Goal: Task Accomplishment & Management: Complete application form

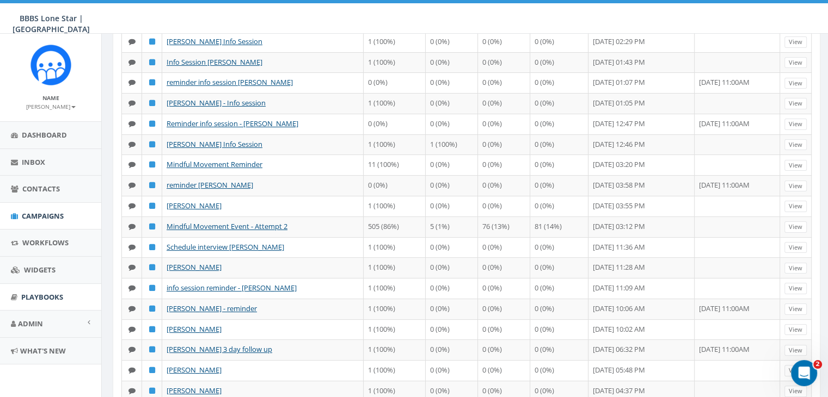
scroll to position [218, 0]
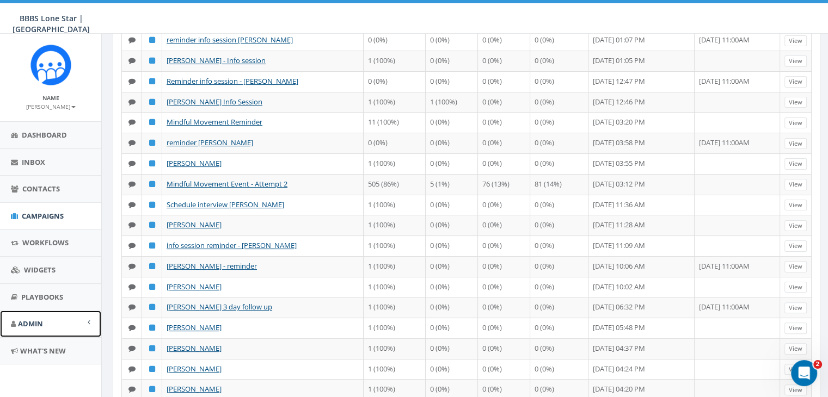
click at [86, 316] on link "Admin" at bounding box center [50, 324] width 101 height 27
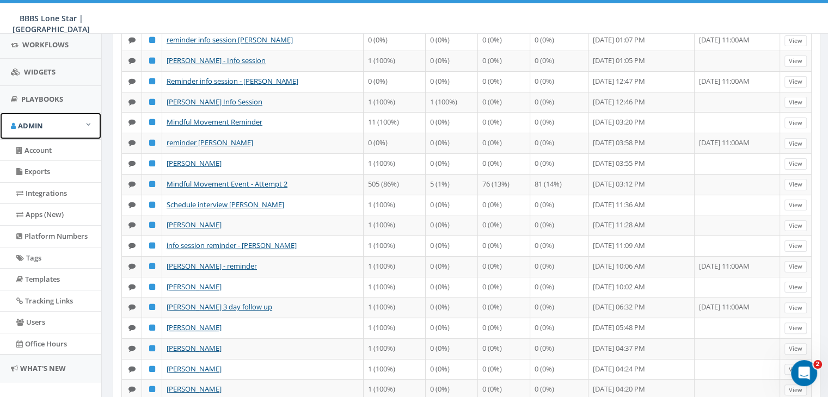
scroll to position [211, 0]
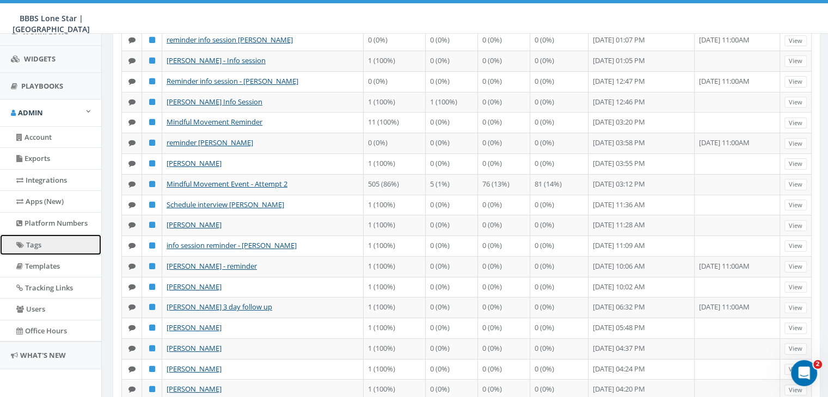
click at [33, 241] on link "Tags" at bounding box center [50, 245] width 101 height 21
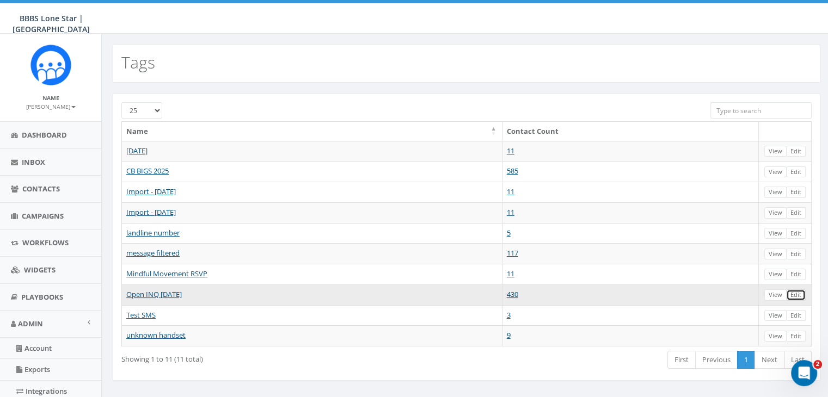
click at [796, 292] on link "Edit" at bounding box center [796, 295] width 20 height 11
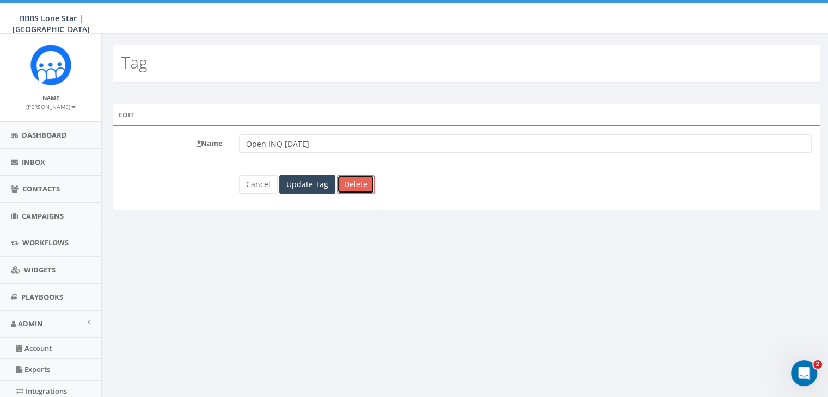
click at [357, 180] on link "Delete" at bounding box center [356, 184] width 38 height 19
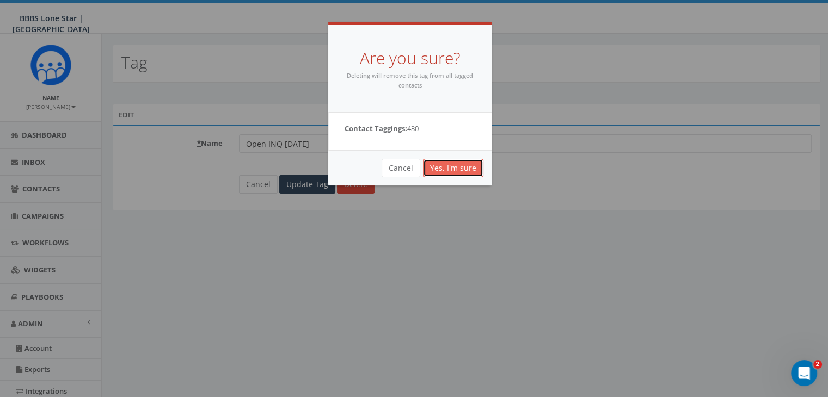
click at [472, 167] on link "Yes, I'm sure" at bounding box center [453, 168] width 60 height 19
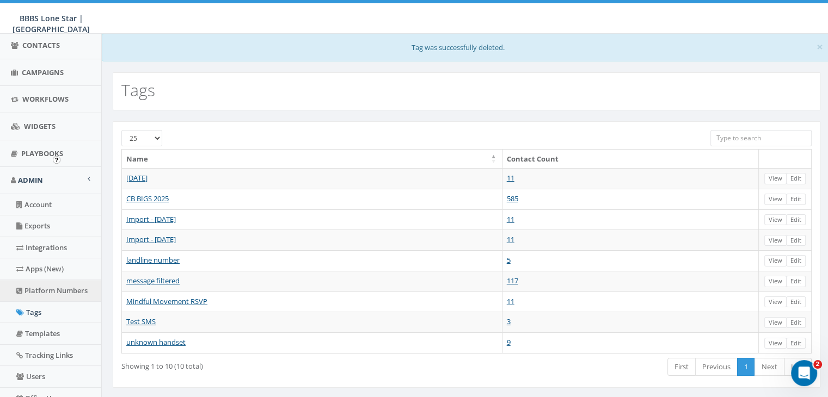
scroll to position [163, 0]
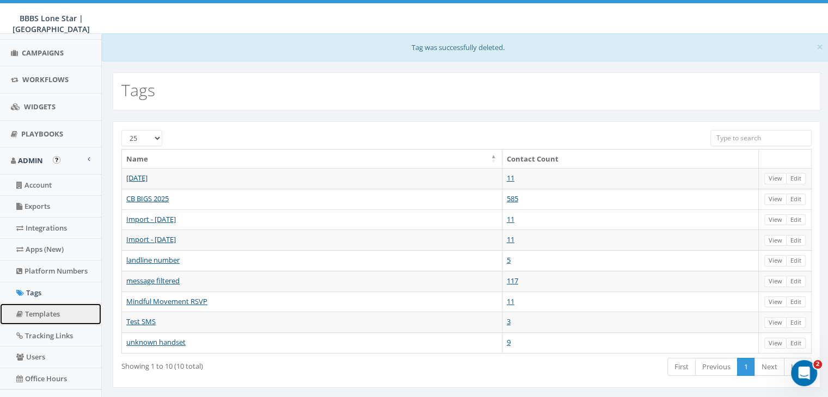
click at [40, 309] on link "Templates" at bounding box center [50, 314] width 101 height 21
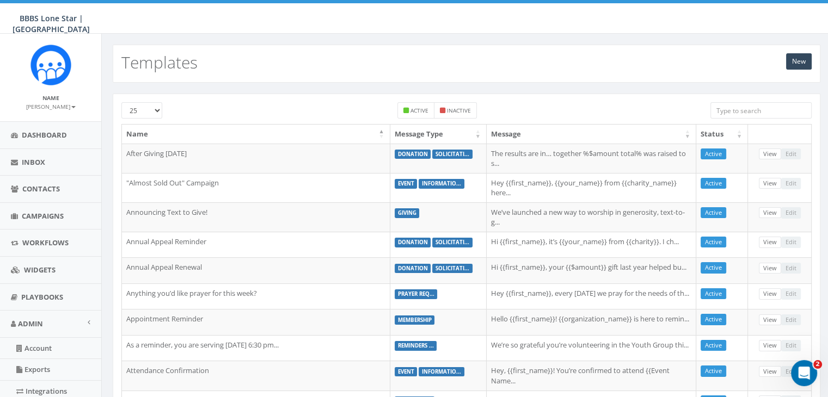
click at [740, 104] on input "search" at bounding box center [760, 110] width 101 height 16
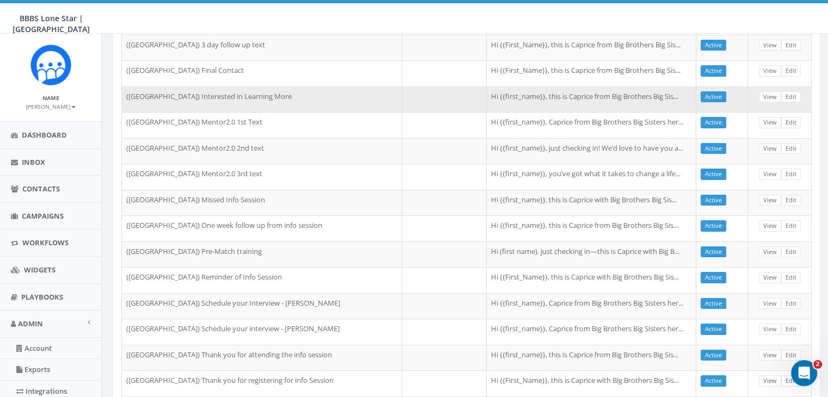
scroll to position [54, 0]
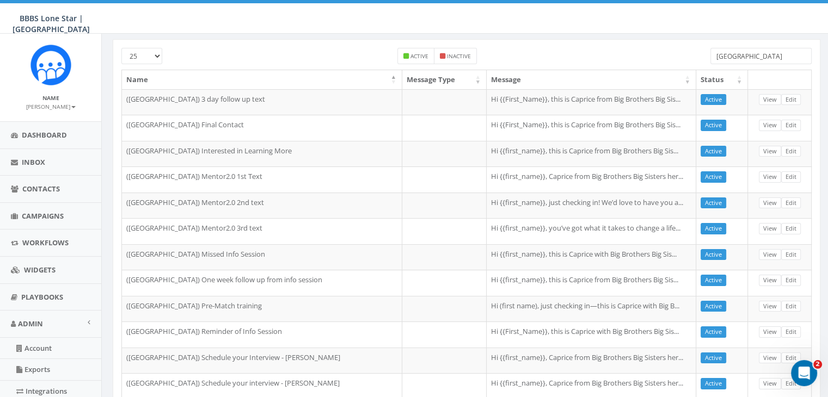
type input "Dallas"
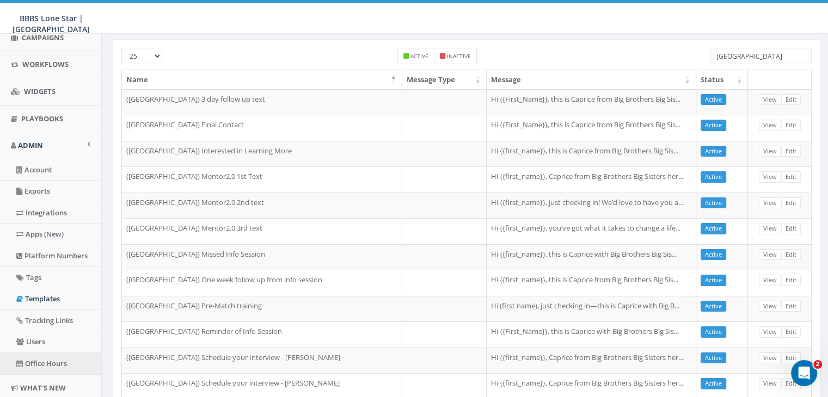
scroll to position [211, 0]
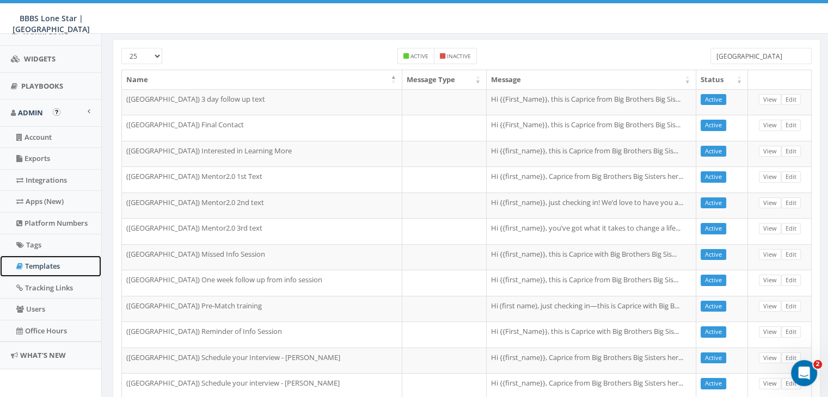
click at [43, 264] on link "Templates" at bounding box center [50, 266] width 101 height 21
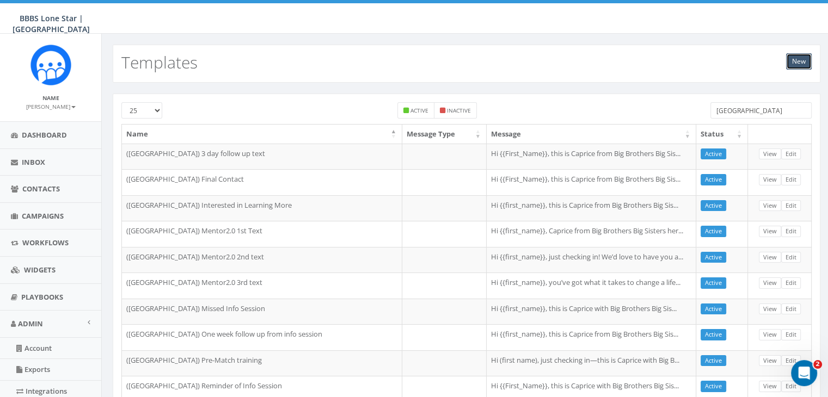
click at [801, 62] on link "New" at bounding box center [799, 61] width 26 height 16
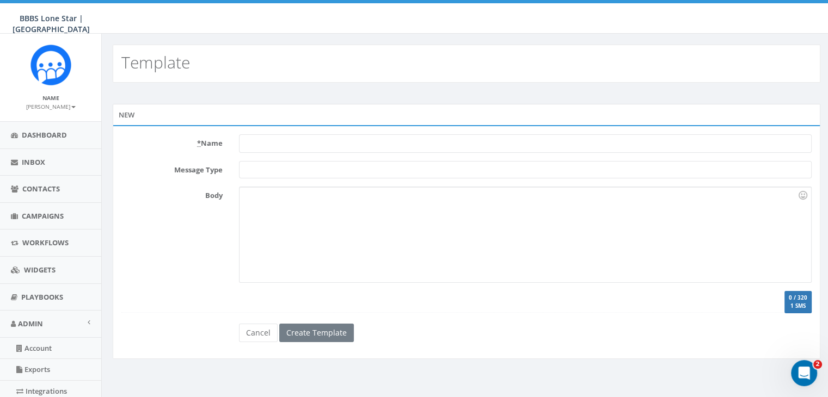
click at [245, 144] on input "* Name" at bounding box center [525, 143] width 573 height 19
type input "August Text for 50 more application"
click at [255, 201] on div at bounding box center [525, 234] width 571 height 95
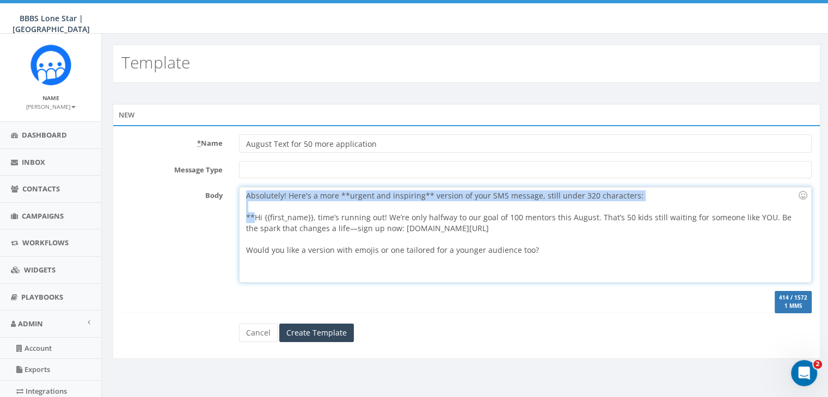
drag, startPoint x: 243, startPoint y: 191, endPoint x: 253, endPoint y: 217, distance: 27.9
click at [253, 217] on div "Absolutely! Here's a more **urgent and inspiring** version of your SMS message,…" at bounding box center [525, 234] width 571 height 95
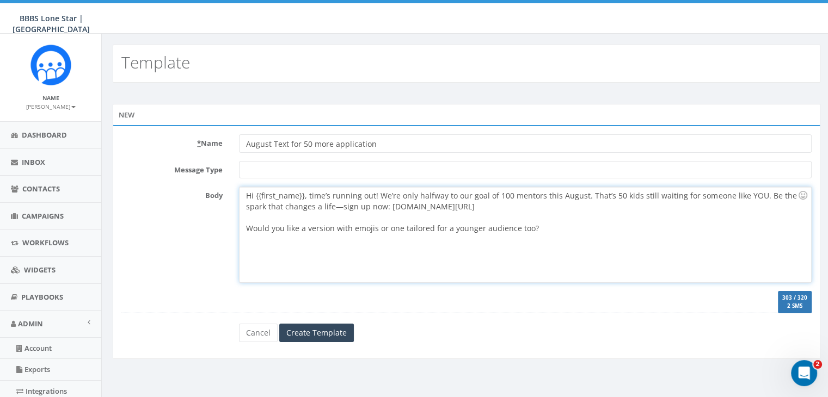
drag, startPoint x: 479, startPoint y: 203, endPoint x: 547, endPoint y: 229, distance: 72.7
click at [547, 229] on div "Hi {{first_name}}, time’s running out! We’re only halfway to our goal of 100 me…" at bounding box center [525, 234] width 571 height 95
drag, startPoint x: 385, startPoint y: 207, endPoint x: 480, endPoint y: 202, distance: 94.3
click at [480, 202] on div "Hi {{first_name}}, time’s running out! We’re only halfway to our goal of 100 me…" at bounding box center [525, 234] width 571 height 95
click at [445, 231] on div "Hi {{first_name}}, time’s running out! We’re only halfway to our goal of 100 me…" at bounding box center [525, 234] width 571 height 95
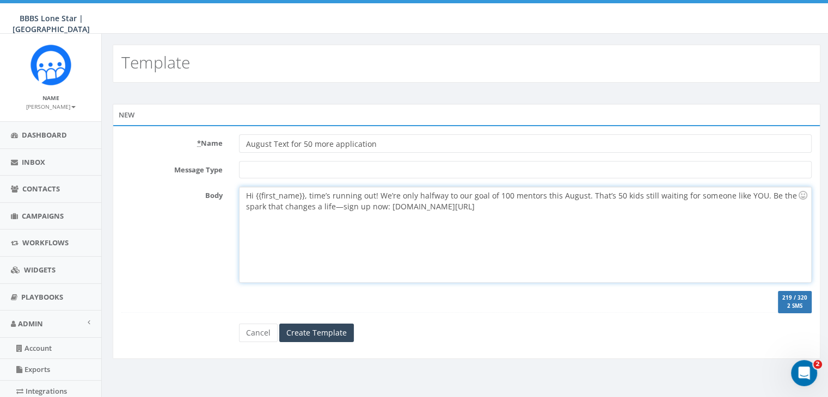
click at [484, 205] on div "Hi {{first_name}}, time’s running out! We’re only halfway to our goal of 100 me…" at bounding box center [525, 234] width 571 height 95
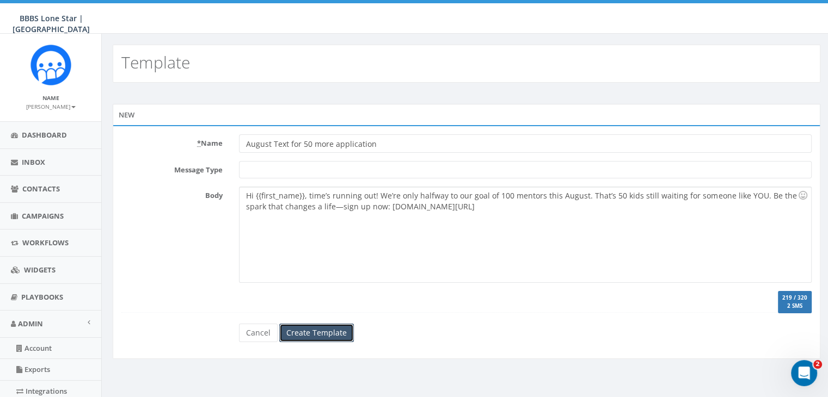
drag, startPoint x: 299, startPoint y: 331, endPoint x: 519, endPoint y: 183, distance: 264.7
click at [519, 183] on form "* Name August Text for 50 more application Message Type Body Hi {{first_name}},…" at bounding box center [466, 238] width 690 height 208
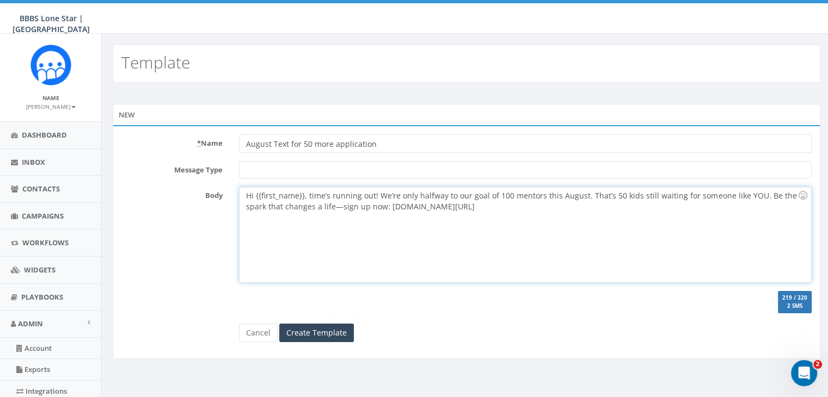
click at [377, 195] on div "Hi {{first_name}}, time’s running out! We’re only halfway to our goal of 100 me…" at bounding box center [525, 234] width 571 height 95
click at [459, 195] on div "Hi {{first_name}}, time’s running out! Big Brothers Big Sisters is only halfway…" at bounding box center [525, 234] width 571 height 95
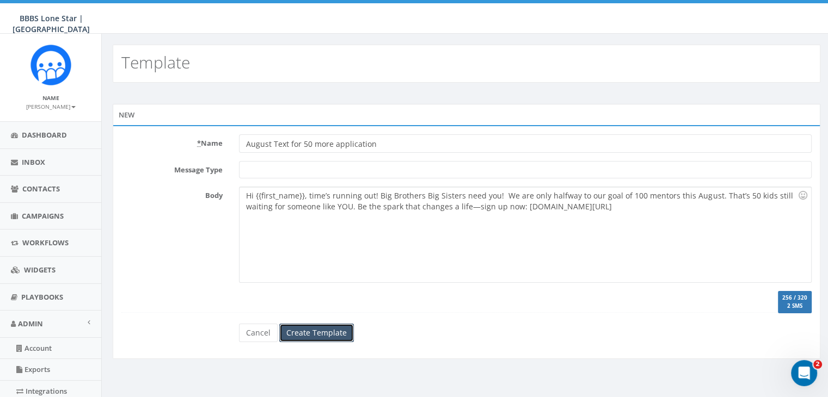
click at [312, 326] on input "Create Template" at bounding box center [316, 333] width 75 height 19
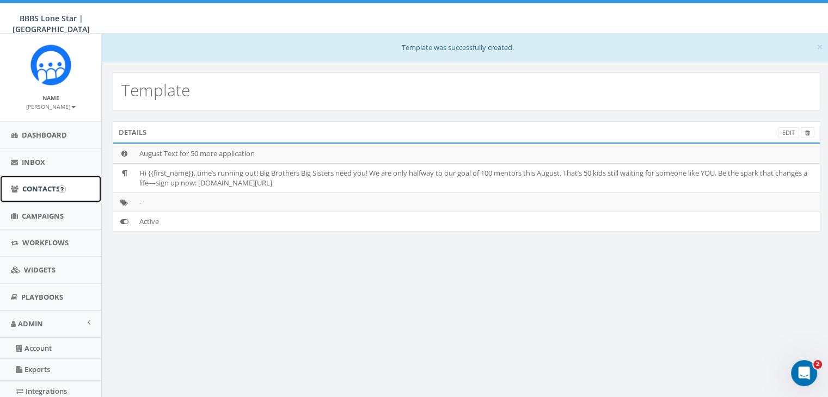
click at [37, 188] on span "Contacts" at bounding box center [41, 189] width 38 height 10
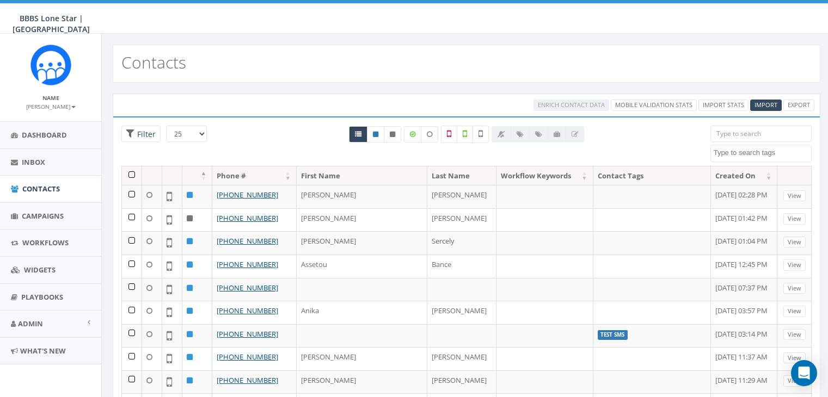
select select
click at [764, 103] on span "Import" at bounding box center [765, 105] width 23 height 8
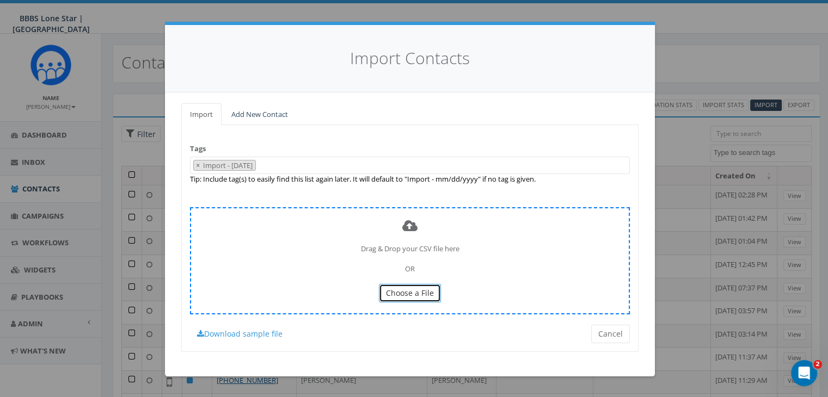
click at [422, 292] on span "Choose a File" at bounding box center [410, 293] width 48 height 10
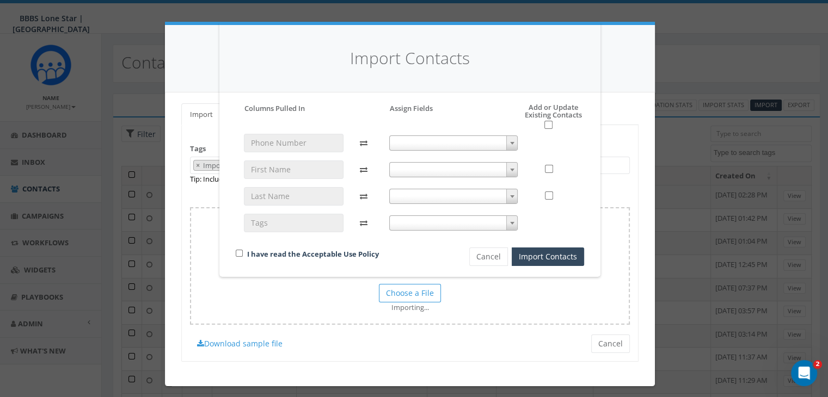
click at [512, 143] on b at bounding box center [512, 143] width 4 height 3
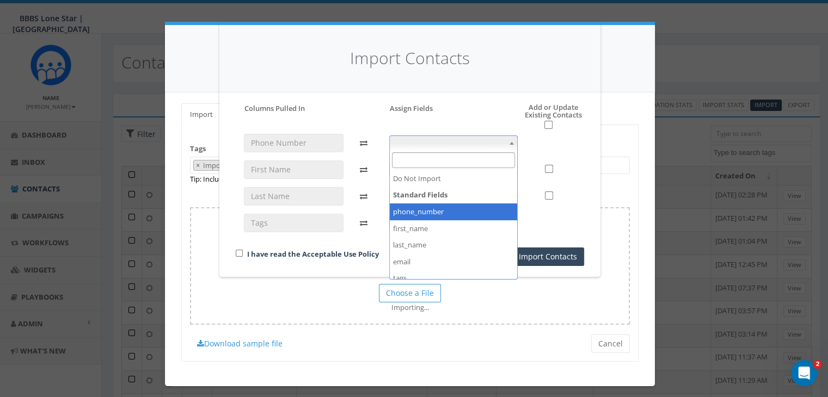
select select "phone_number"
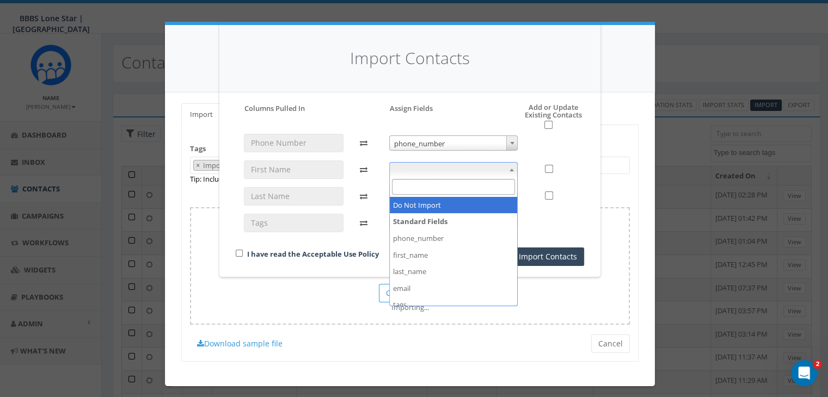
click at [513, 169] on b at bounding box center [511, 170] width 4 height 3
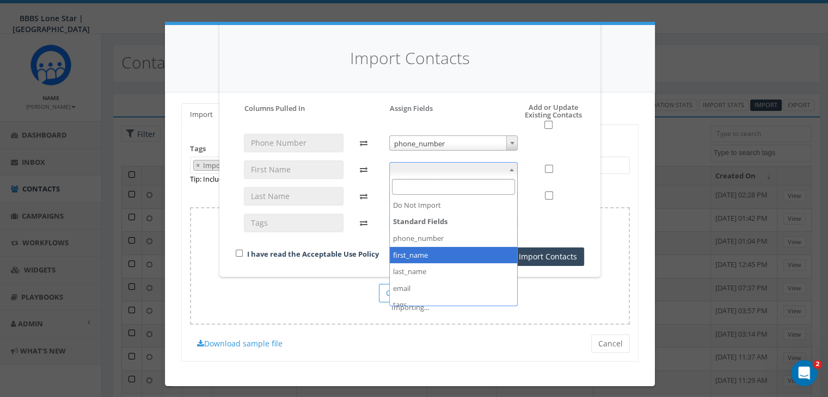
select select "first_name"
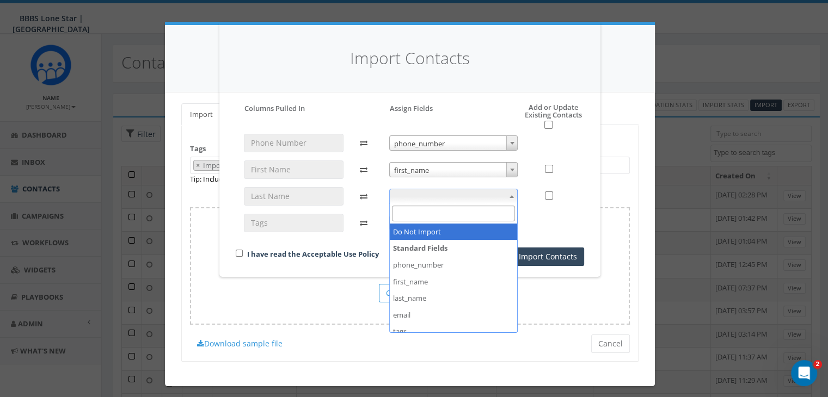
click at [509, 197] on b at bounding box center [511, 196] width 4 height 3
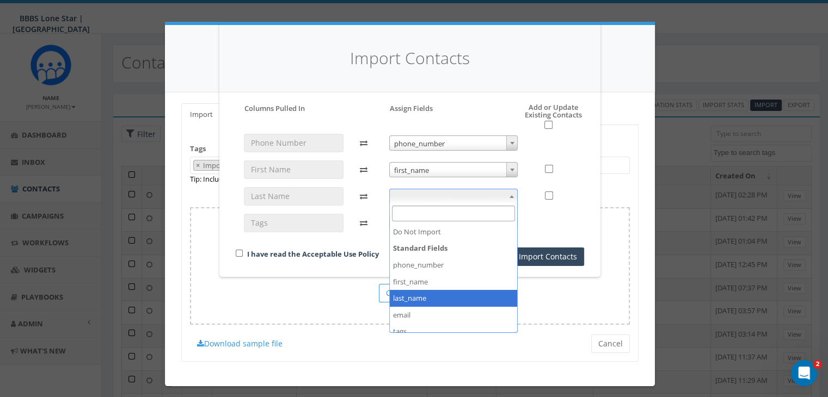
select select "last_name"
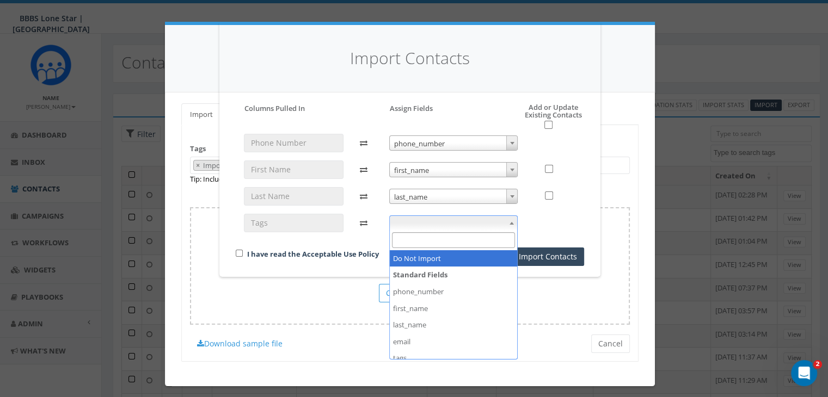
click at [453, 221] on span at bounding box center [453, 223] width 129 height 15
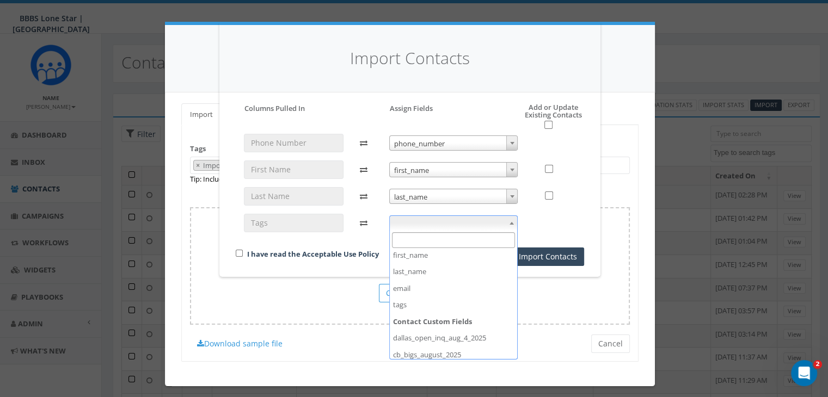
scroll to position [90, 0]
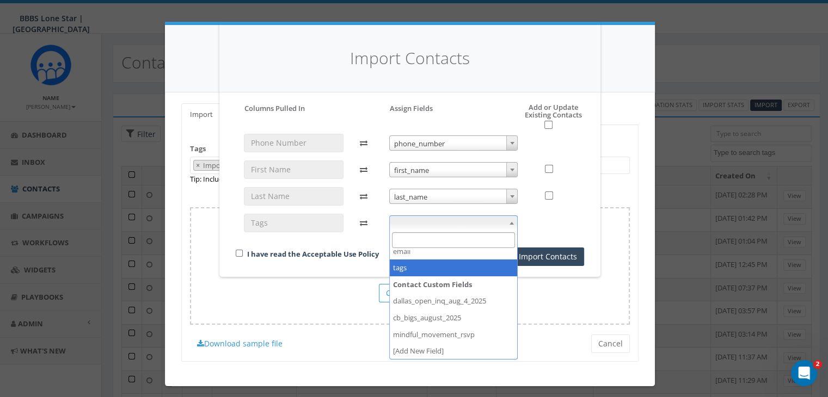
click at [404, 241] on input "Search" at bounding box center [454, 240] width 124 height 16
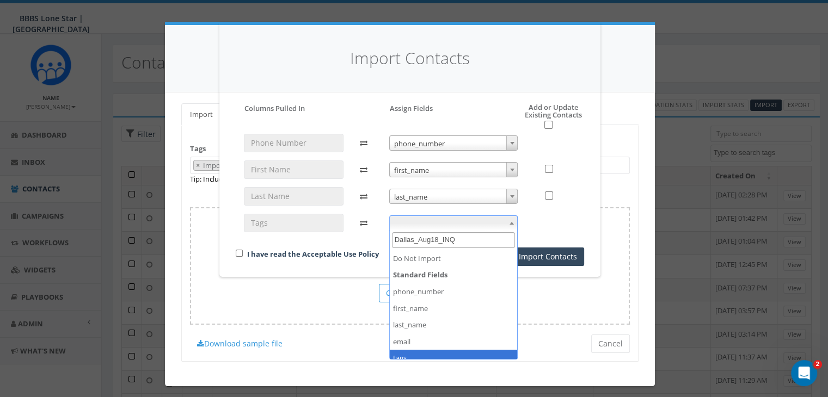
type input "Dallas_Aug18_INQ"
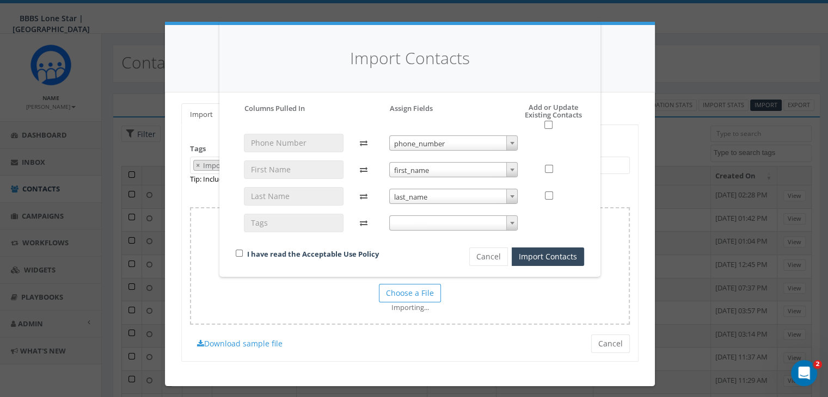
click at [562, 347] on div "Import Contacts Please accept policy to proceed Please map phone number field t…" at bounding box center [414, 198] width 828 height 397
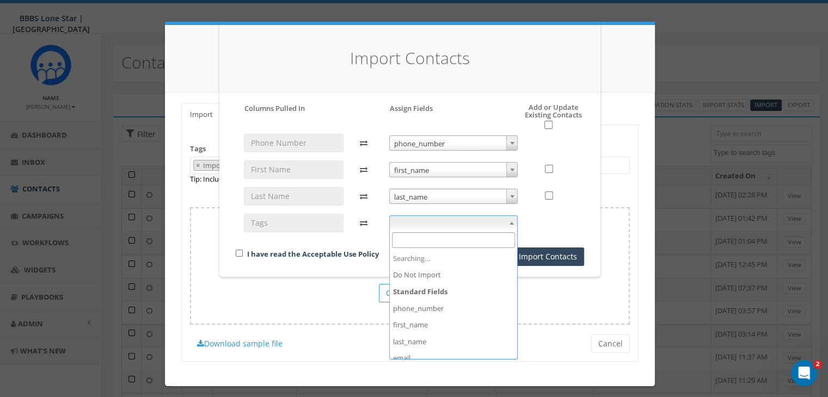
click at [512, 224] on b at bounding box center [511, 223] width 4 height 3
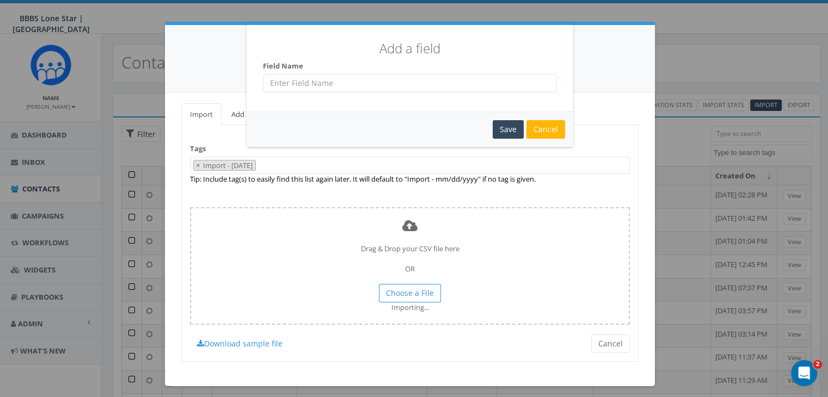
click at [284, 79] on input "text" at bounding box center [410, 83] width 294 height 19
type input "Dallas_Aug18_INQ"
click at [508, 126] on div "Save" at bounding box center [508, 129] width 31 height 19
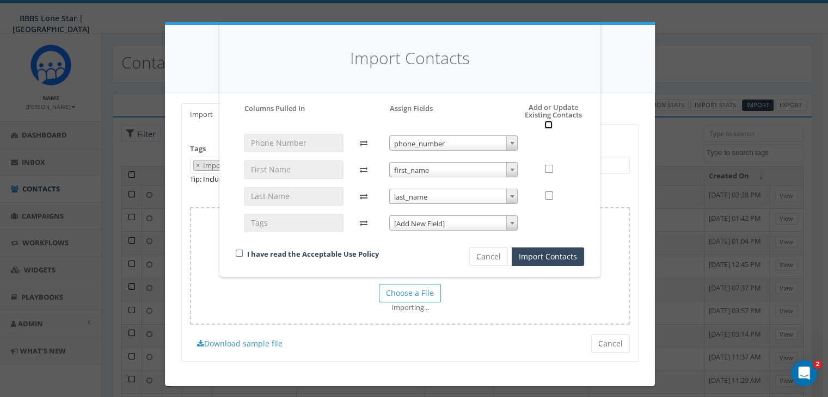
click at [544, 125] on input "checkbox" at bounding box center [548, 125] width 8 height 8
checkbox input "true"
click at [229, 251] on div "I have read the Acceptable Use Policy" at bounding box center [334, 255] width 213 height 15
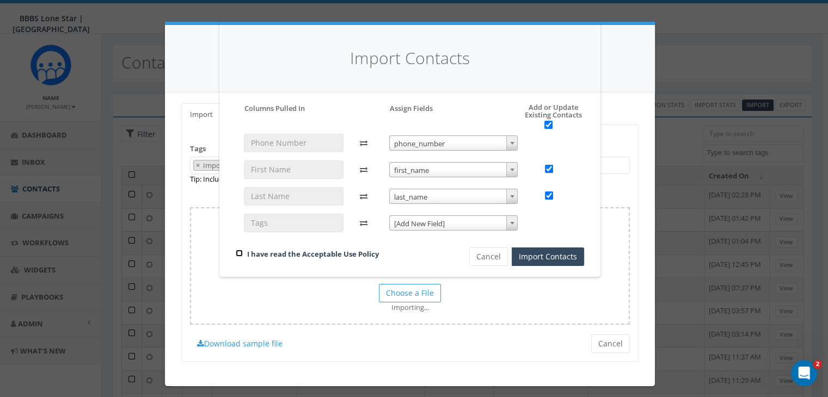
click at [236, 254] on input "checkbox" at bounding box center [239, 253] width 7 height 7
checkbox input "true"
click at [506, 218] on span at bounding box center [511, 223] width 11 height 14
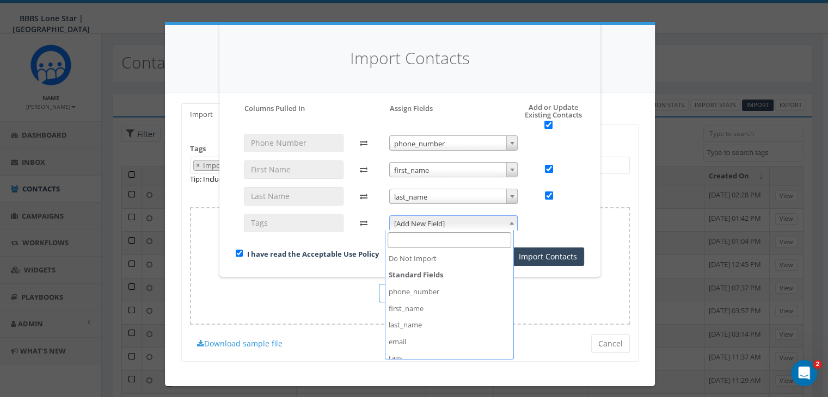
scroll to position [107, 0]
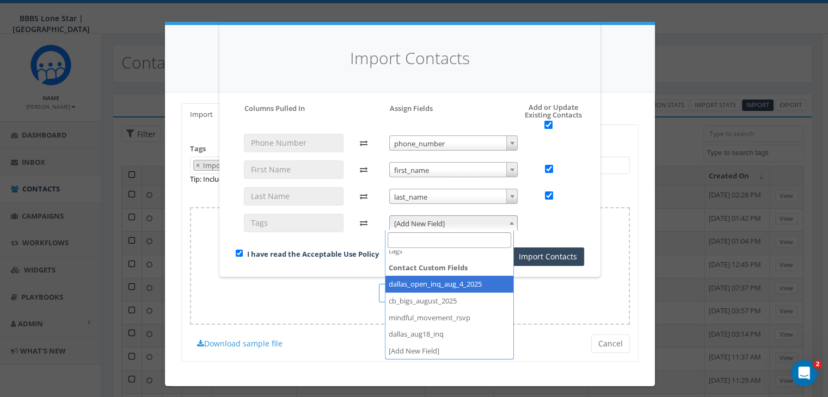
select select "dallas_open_inq_aug_4_2025"
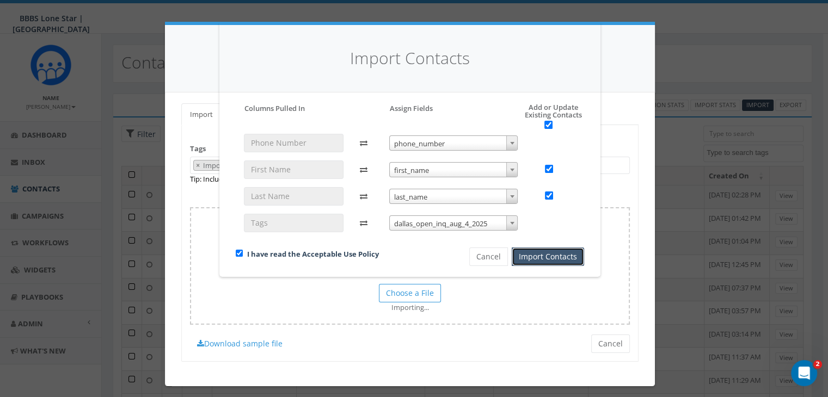
click at [545, 257] on button "Import Contacts" at bounding box center [548, 257] width 72 height 19
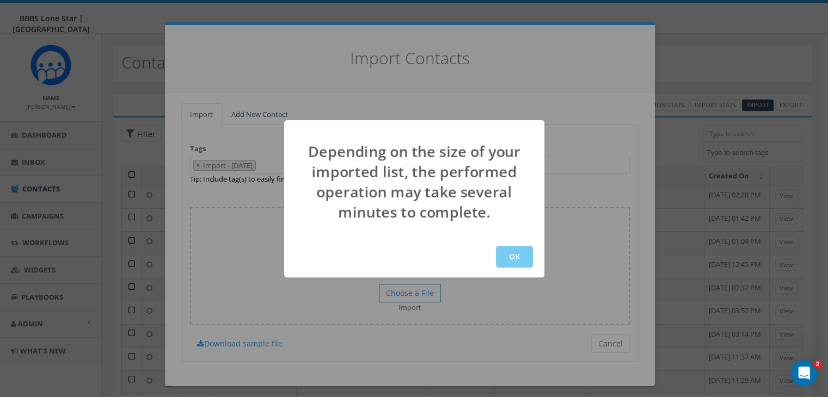
click at [509, 258] on button "OK" at bounding box center [514, 257] width 37 height 22
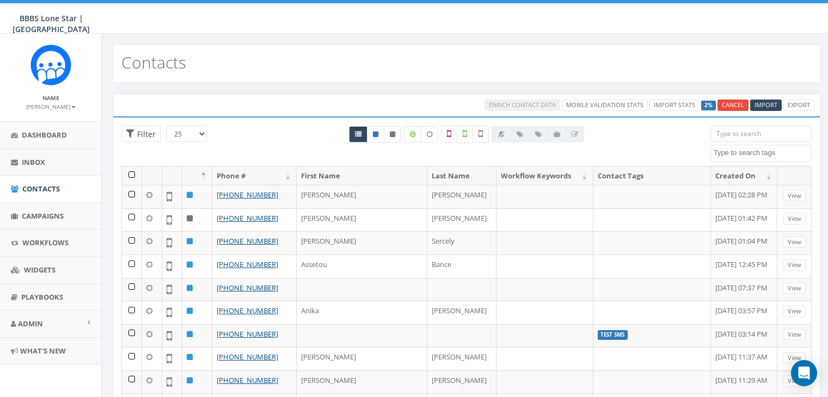
select select
click at [539, 129] on div at bounding box center [538, 134] width 93 height 16
click at [518, 134] on div at bounding box center [538, 134] width 93 height 16
click at [712, 103] on link "Import Stats" at bounding box center [723, 105] width 50 height 11
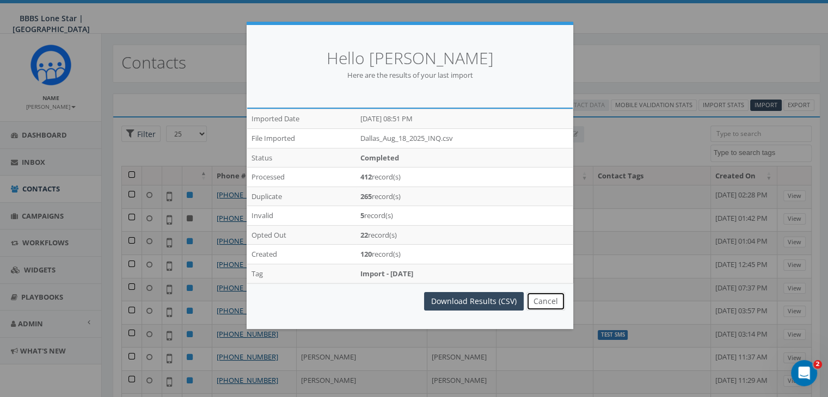
click at [548, 303] on button "Cancel" at bounding box center [545, 301] width 39 height 19
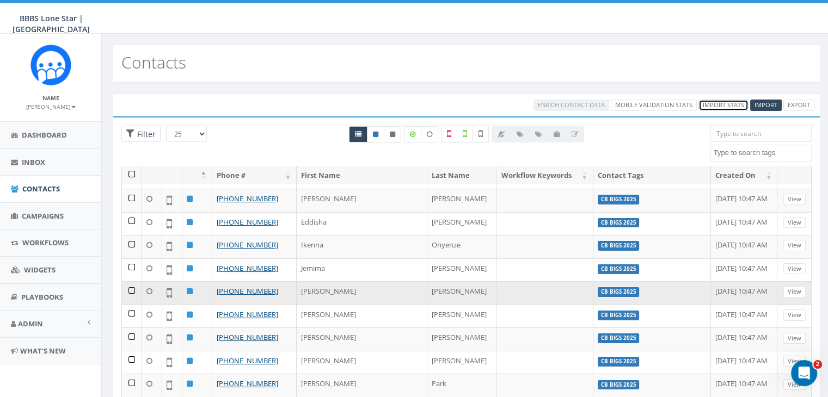
scroll to position [327, 0]
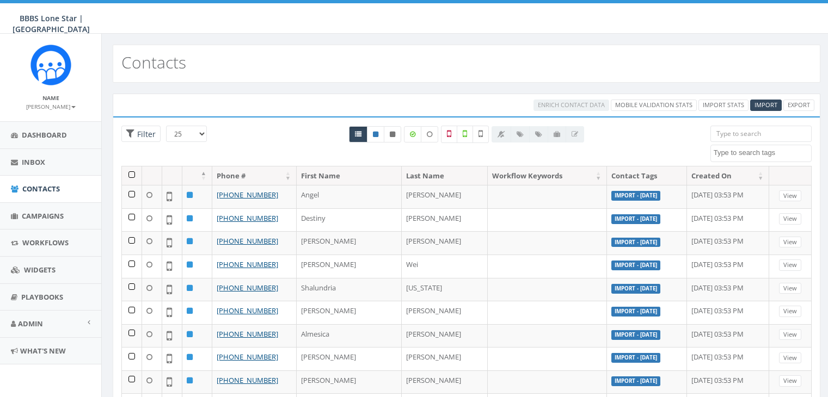
select select
click at [37, 214] on span "Campaigns" at bounding box center [43, 216] width 42 height 10
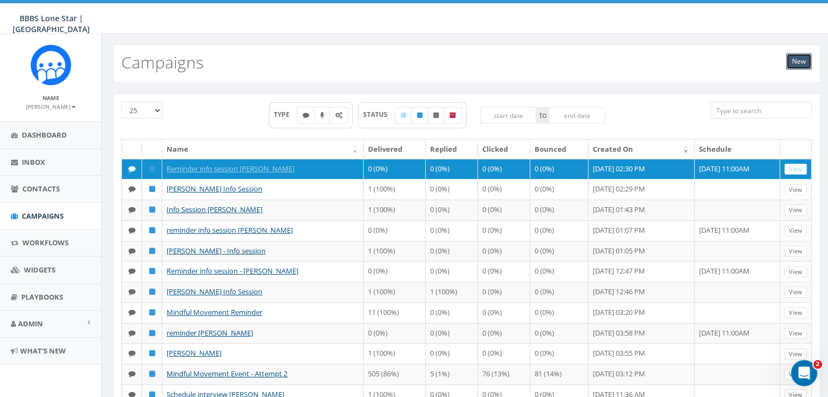
click at [801, 60] on link "New" at bounding box center [799, 61] width 26 height 16
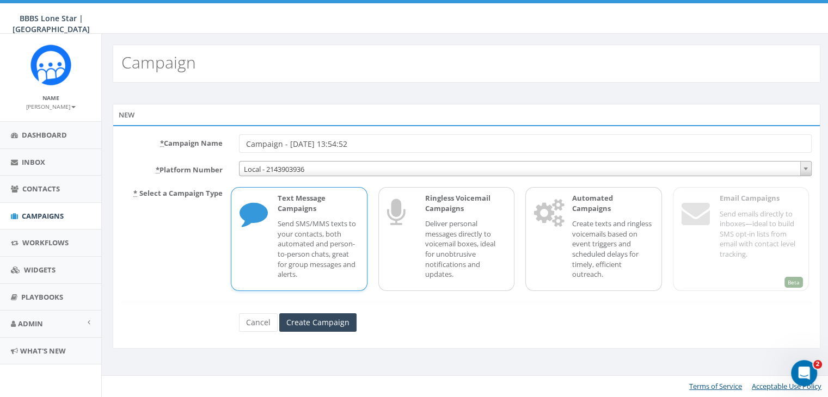
drag, startPoint x: 372, startPoint y: 142, endPoint x: 219, endPoint y: 140, distance: 152.4
click at [219, 140] on div "* Campaign Name Campaign - 08/18/2025, 13:54:52" at bounding box center [466, 143] width 707 height 19
type input "C"
type input "Open INQ [DATE]"
click at [285, 236] on p "Send SMS/MMS texts to your contacts, both automated and person-to-person chats,…" at bounding box center [318, 249] width 81 height 60
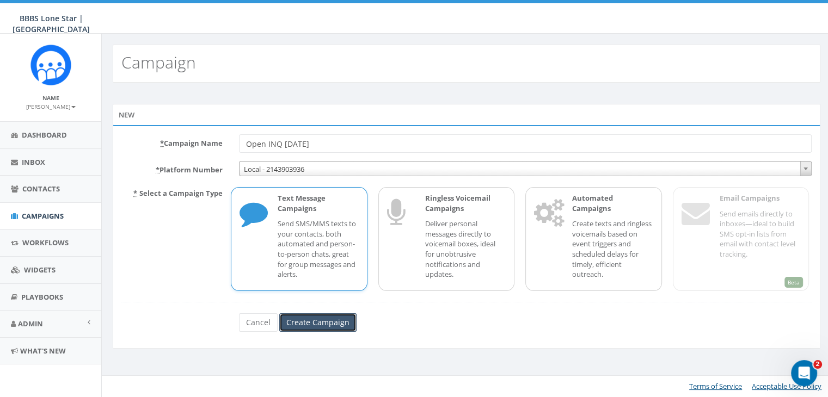
click at [327, 321] on input "Create Campaign" at bounding box center [317, 323] width 77 height 19
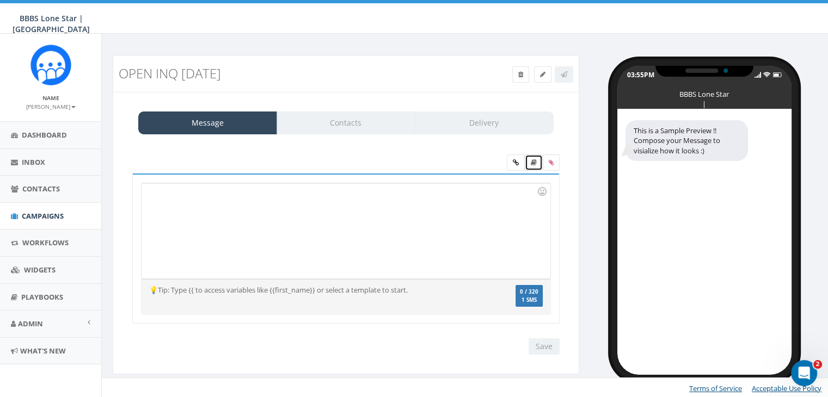
click at [531, 161] on icon at bounding box center [534, 162] width 6 height 7
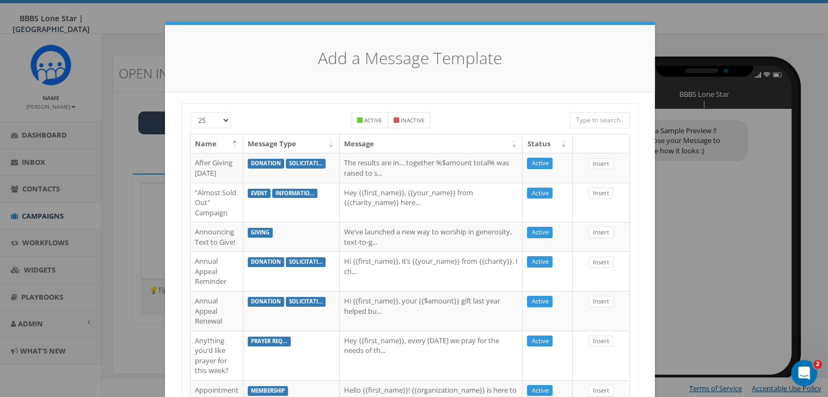
click at [597, 120] on input "search" at bounding box center [600, 120] width 60 height 16
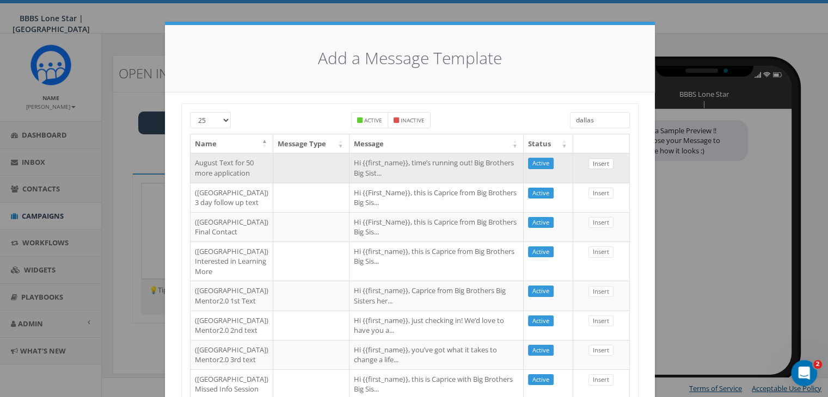
type input "dallas"
click at [600, 163] on link "Insert" at bounding box center [600, 163] width 25 height 11
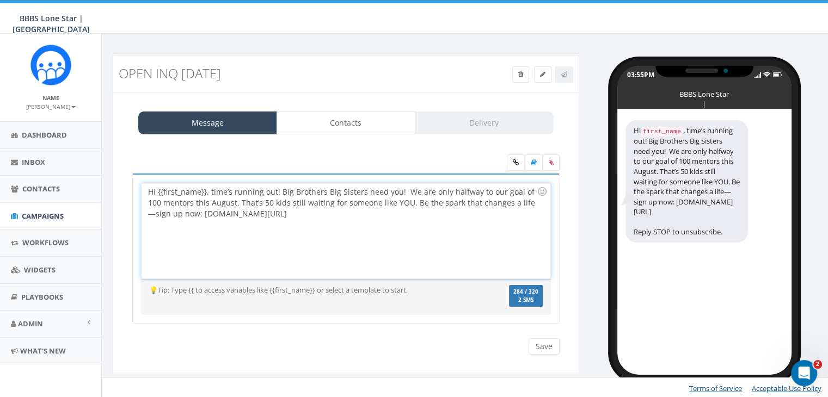
drag, startPoint x: 289, startPoint y: 214, endPoint x: 193, endPoint y: 217, distance: 96.4
click at [193, 217] on div "Hi {{first_name}}, time’s running out! Big Brothers Big Sisters need you! We ar…" at bounding box center [346, 230] width 408 height 95
click at [514, 159] on icon at bounding box center [516, 162] width 6 height 7
click at [517, 163] on icon at bounding box center [516, 162] width 6 height 7
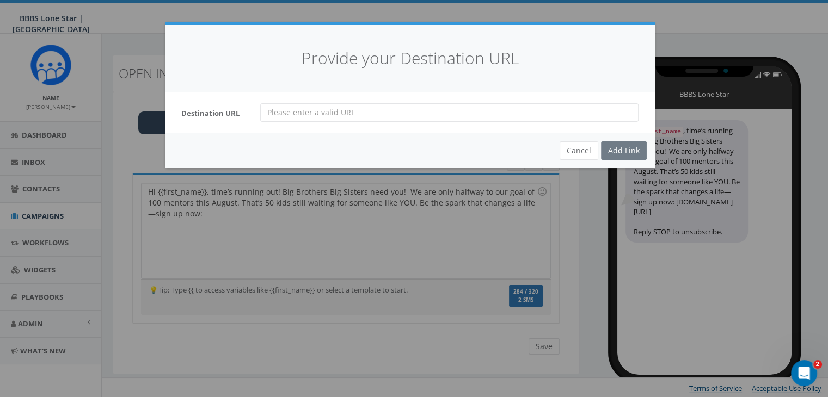
click at [267, 112] on input "url" at bounding box center [449, 112] width 378 height 19
paste input "www.bbbstx.org/be-a-big/"
type input "www.bbbstx.org/be-a-big/"
click at [624, 148] on div "Add Link" at bounding box center [624, 151] width 46 height 19
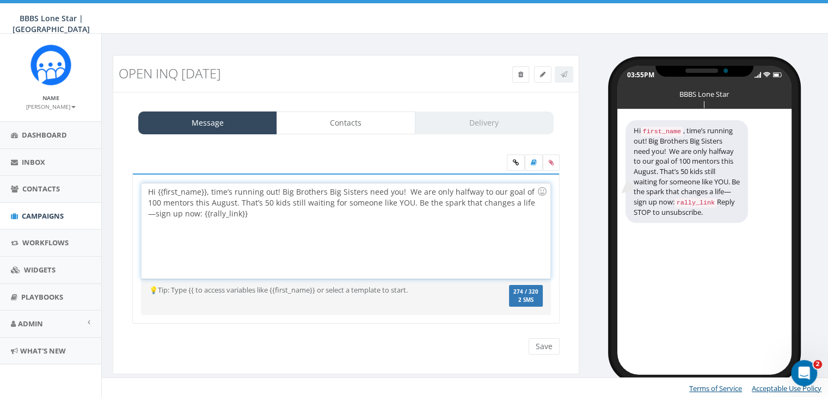
click at [205, 191] on div "Hi {{first_name}}, time’s running out! Big Brothers Big Sisters need you! We ar…" at bounding box center [346, 230] width 408 height 95
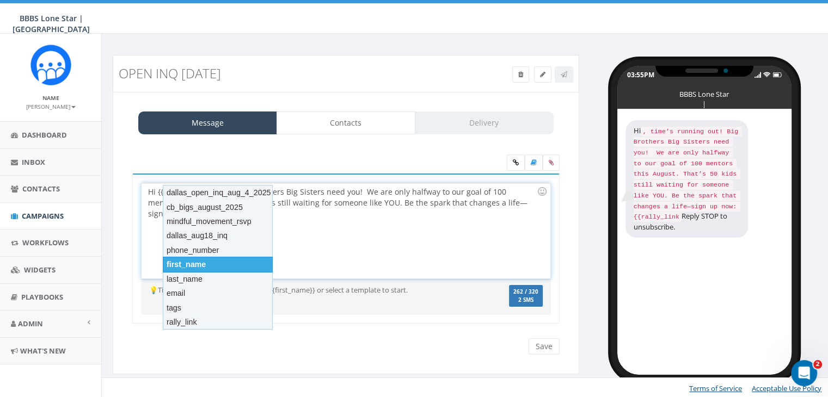
click at [200, 267] on div "first_name" at bounding box center [218, 264] width 110 height 15
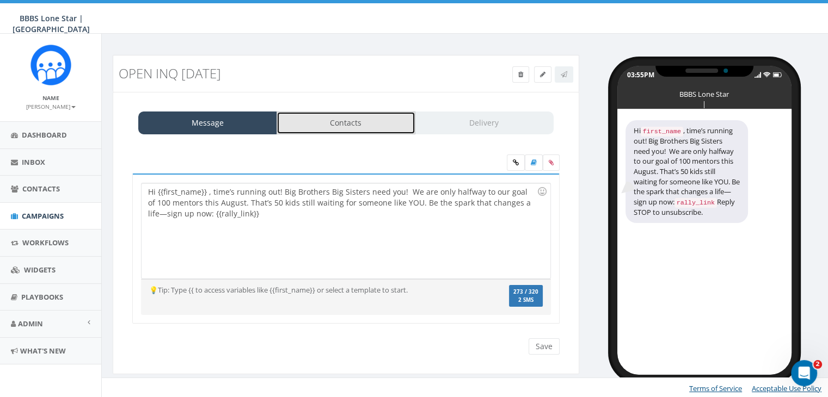
click at [394, 122] on link "Contacts" at bounding box center [346, 123] width 139 height 23
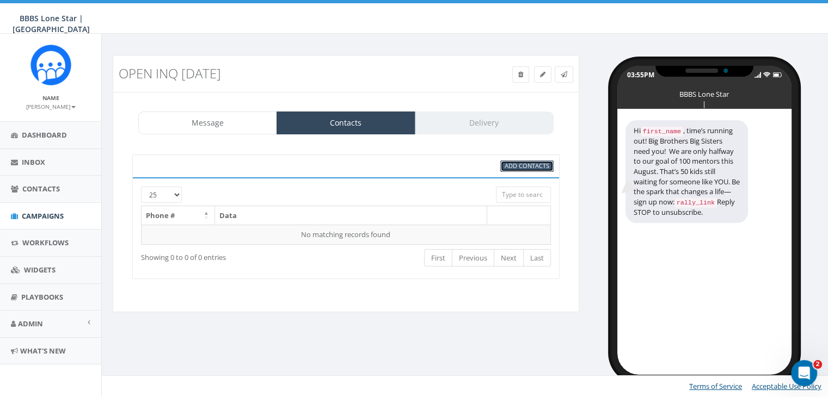
click at [526, 164] on span "Add Contacts" at bounding box center [527, 166] width 45 height 8
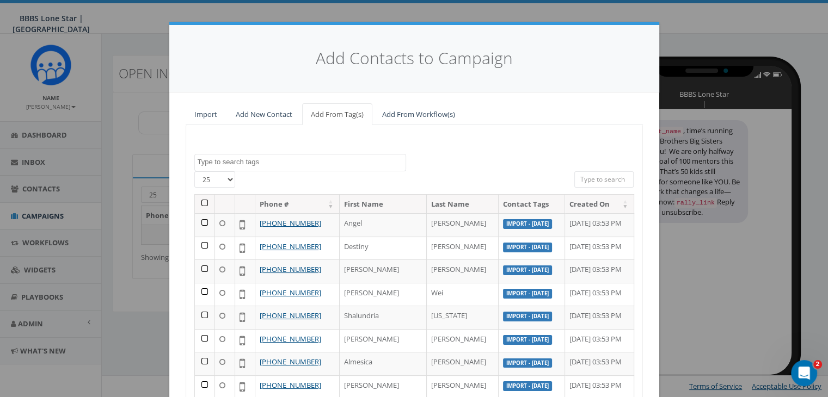
click at [371, 160] on textarea "Search" at bounding box center [302, 162] width 208 height 10
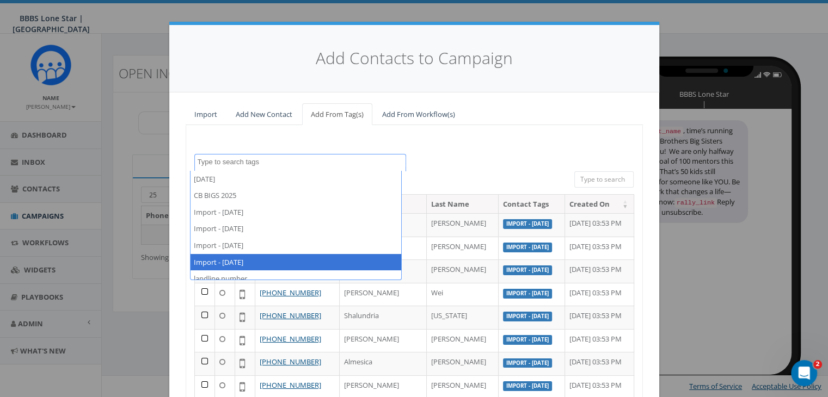
select select "Import - [DATE]"
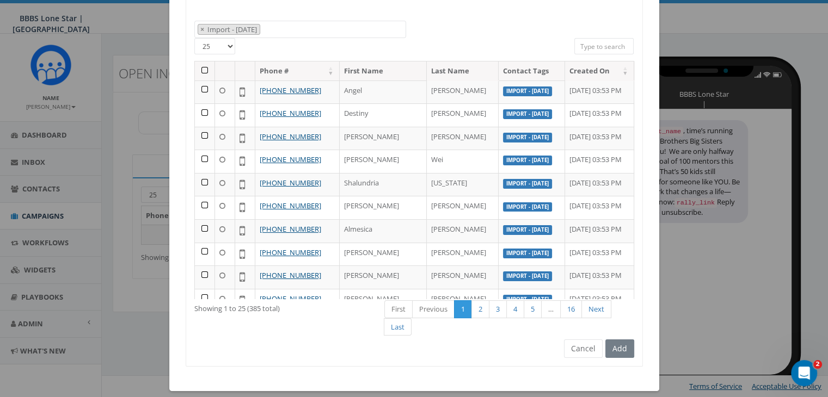
scroll to position [142, 0]
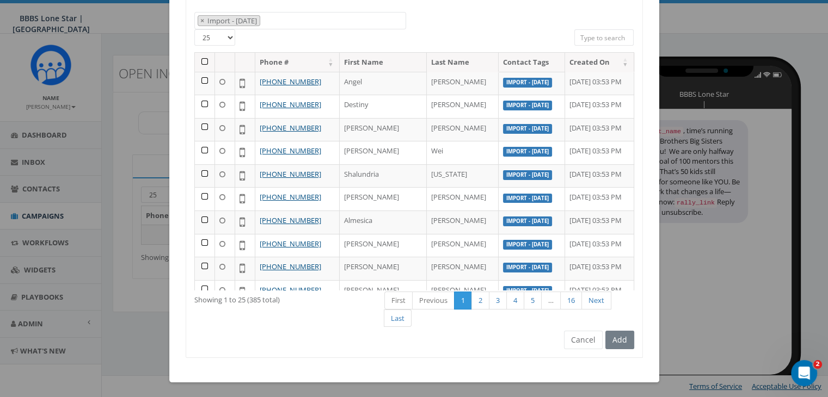
click at [610, 339] on div "Add" at bounding box center [619, 340] width 32 height 19
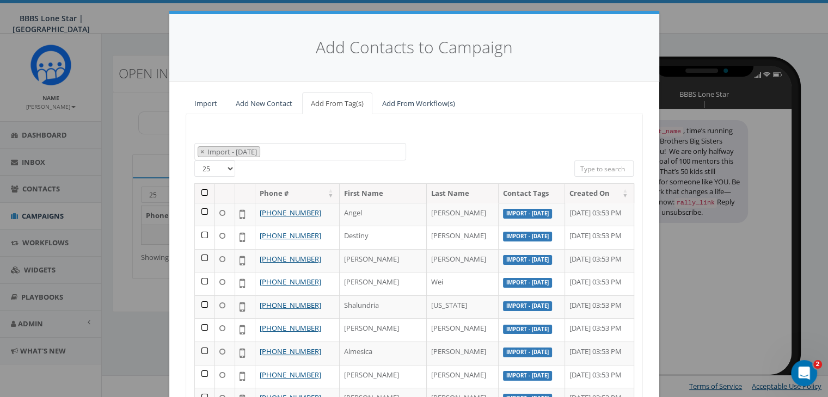
scroll to position [0, 0]
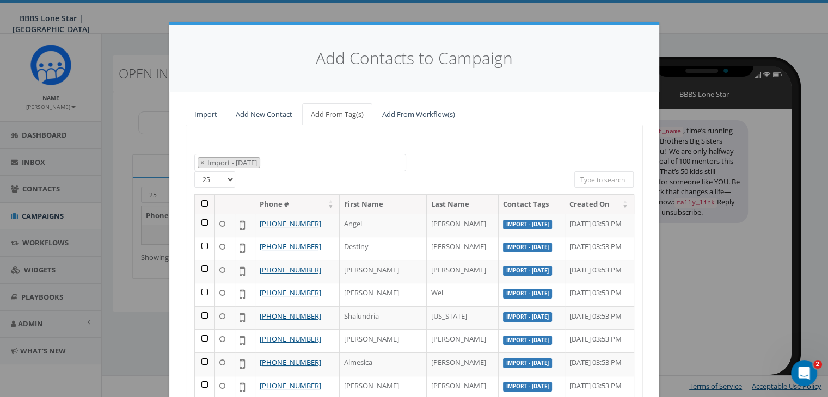
click at [226, 175] on select "25 50 100" at bounding box center [214, 179] width 41 height 16
click at [251, 179] on div "25 50 100" at bounding box center [262, 180] width 136 height 19
click at [197, 201] on th at bounding box center [205, 204] width 20 height 19
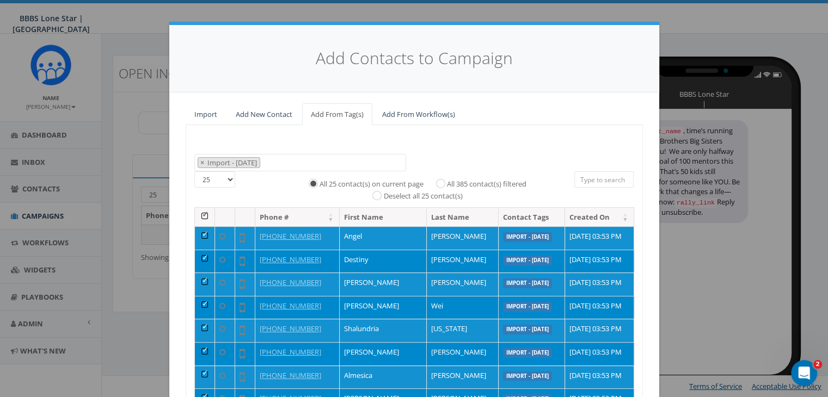
click at [447, 181] on label "All 385 contact(s) filtered" at bounding box center [486, 184] width 79 height 11
click at [440, 181] on input "All 385 contact(s) filtered" at bounding box center [443, 182] width 7 height 7
radio input "true"
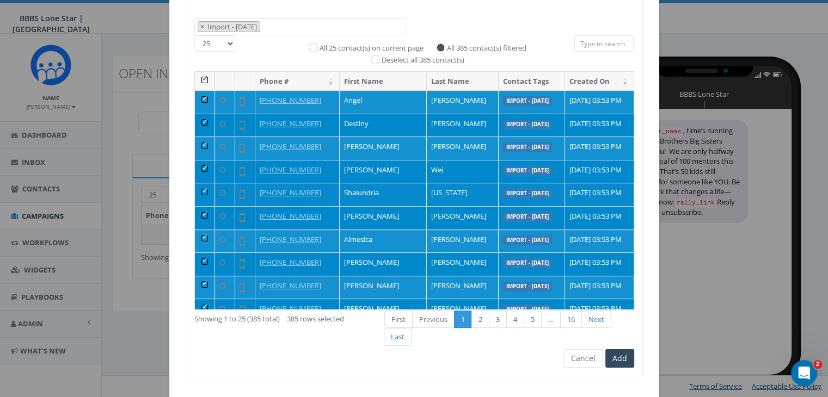
scroll to position [155, 0]
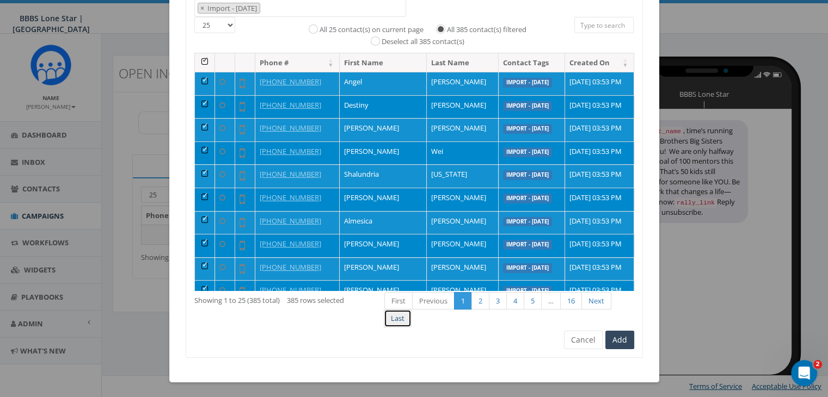
click at [394, 318] on link "Last" at bounding box center [398, 319] width 28 height 18
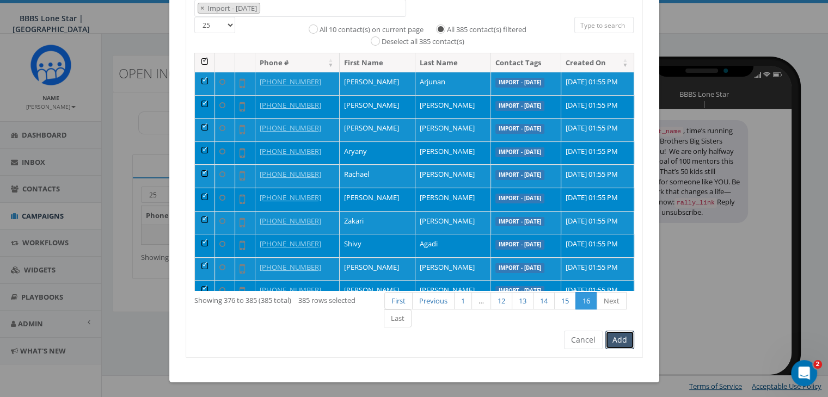
click at [619, 339] on button "Add" at bounding box center [619, 340] width 29 height 19
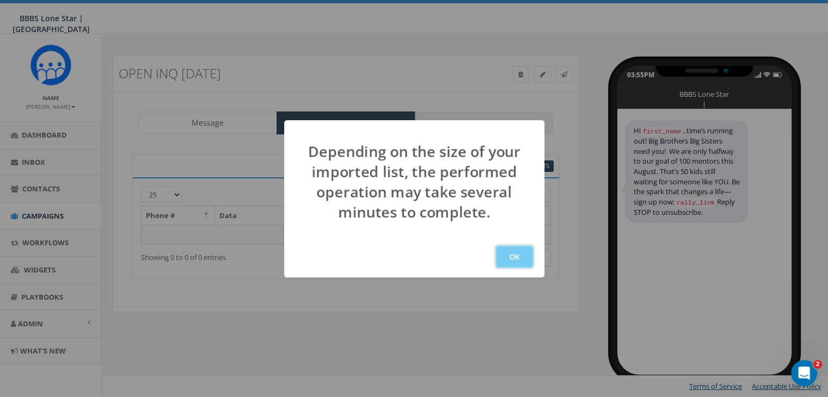
click at [525, 250] on button "OK" at bounding box center [514, 257] width 37 height 22
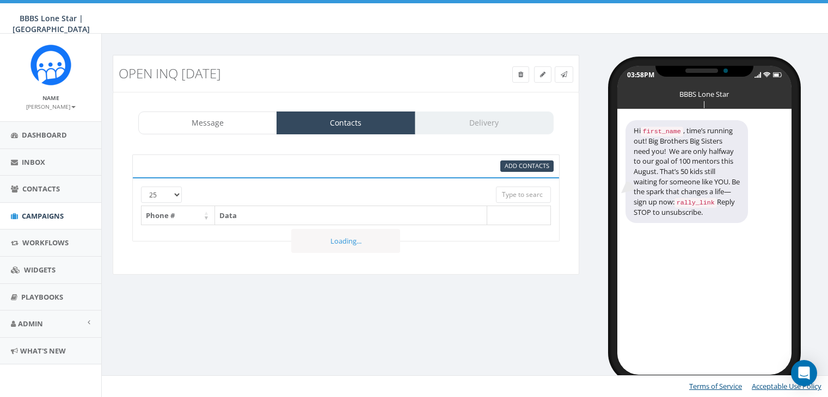
select select
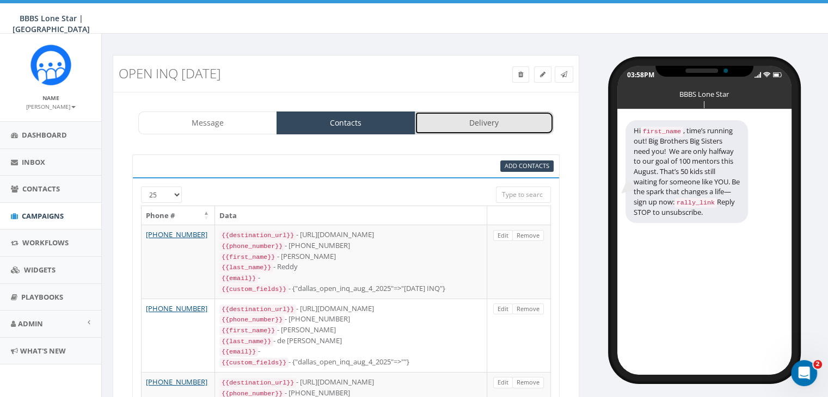
click at [528, 116] on link "Delivery" at bounding box center [484, 123] width 139 height 23
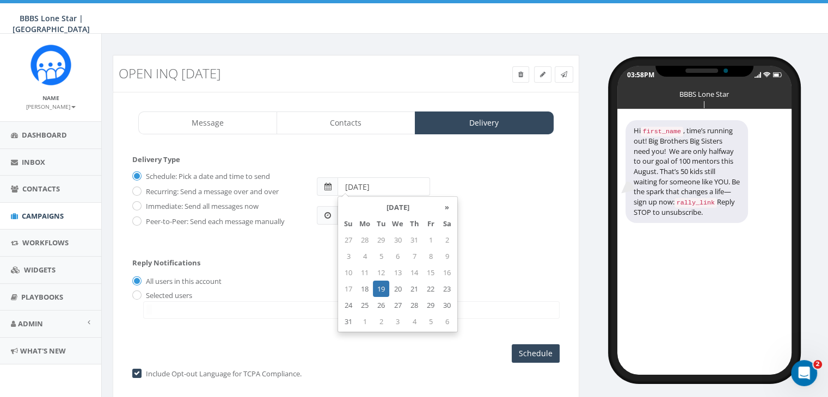
click at [398, 185] on input "2025-08-19" at bounding box center [383, 186] width 93 height 19
click at [380, 286] on td "19" at bounding box center [381, 289] width 16 height 16
click at [507, 225] on div "Schedule: Pick a date and time to send Recurring: Send a message over and over …" at bounding box center [346, 198] width 444 height 60
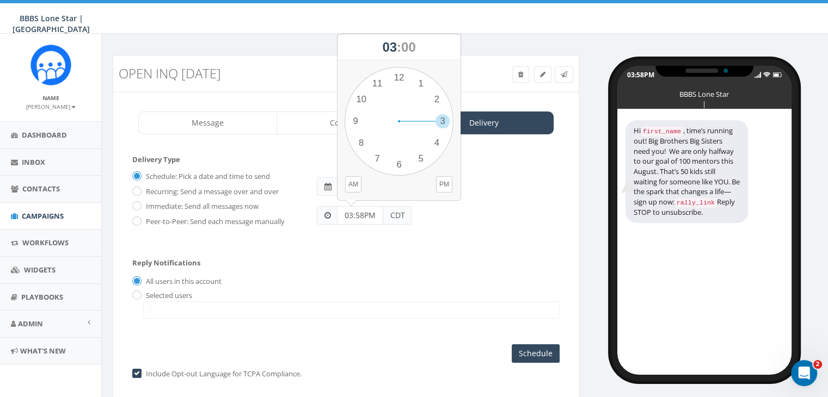
drag, startPoint x: 345, startPoint y: 215, endPoint x: 367, endPoint y: 213, distance: 23.0
click at [367, 213] on input "03:58PM" at bounding box center [360, 215] width 46 height 19
type input "10:00AM"
click at [364, 259] on div "Reply Notifications All users in this account Selected users ayoung@bbbstx.org …" at bounding box center [345, 286] width 427 height 76
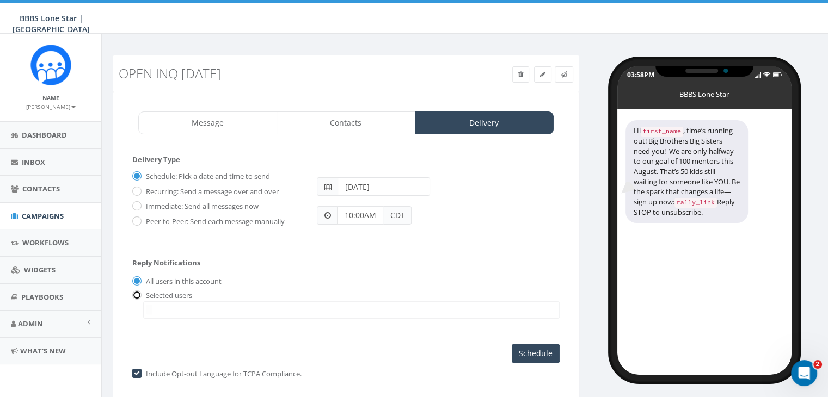
click at [136, 292] on input "radio" at bounding box center [135, 295] width 7 height 7
radio input "true"
click at [161, 306] on span at bounding box center [351, 310] width 416 height 17
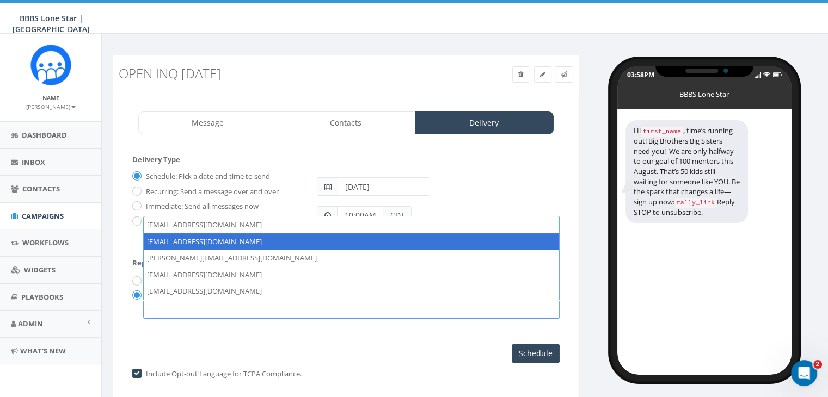
select select "1730"
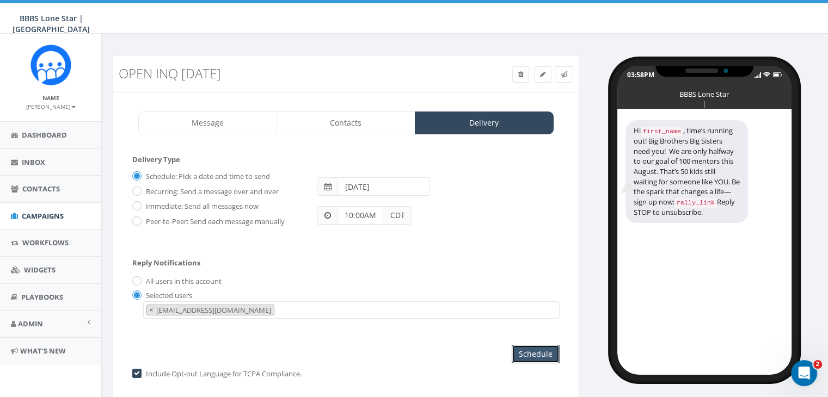
click at [531, 353] on input "Schedule" at bounding box center [536, 354] width 48 height 19
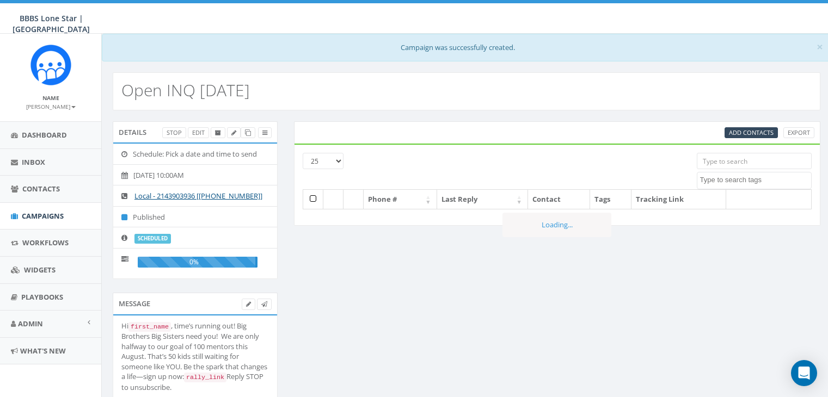
select select
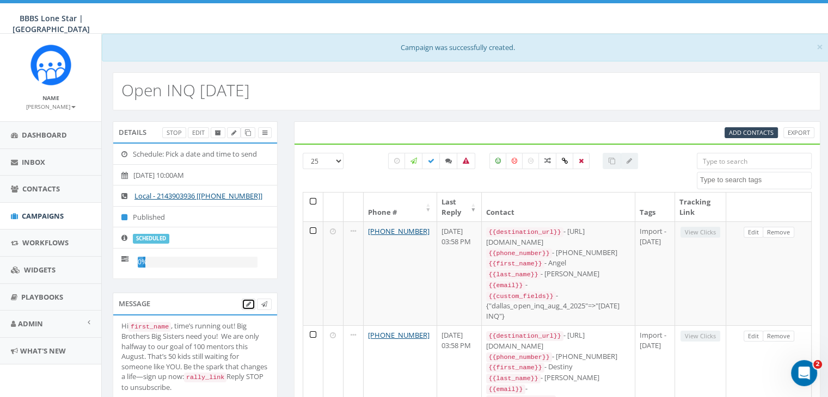
click at [248, 303] on icon at bounding box center [248, 305] width 5 height 6
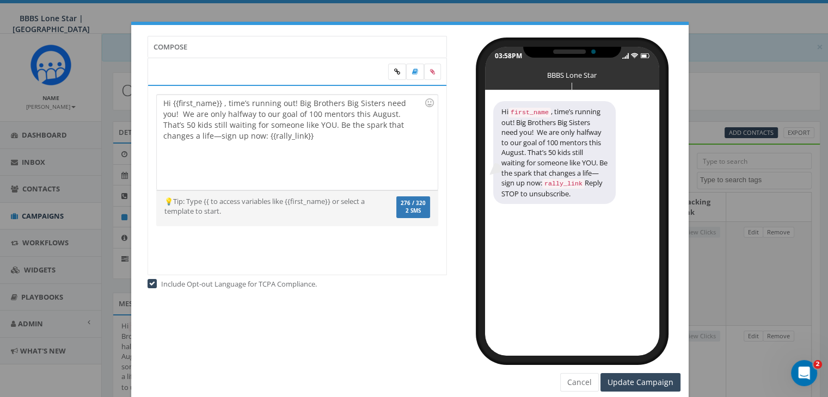
click at [393, 100] on div "Hi {{first_name}} , time’s running out! Big Brothers Big Sisters need you! We a…" at bounding box center [297, 142] width 280 height 95
click at [642, 380] on input "Update Campaign" at bounding box center [640, 382] width 80 height 19
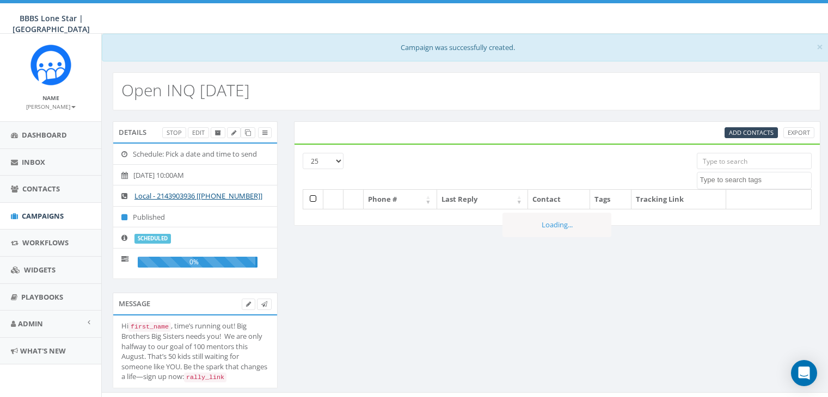
select select
